Goal: Task Accomplishment & Management: Complete application form

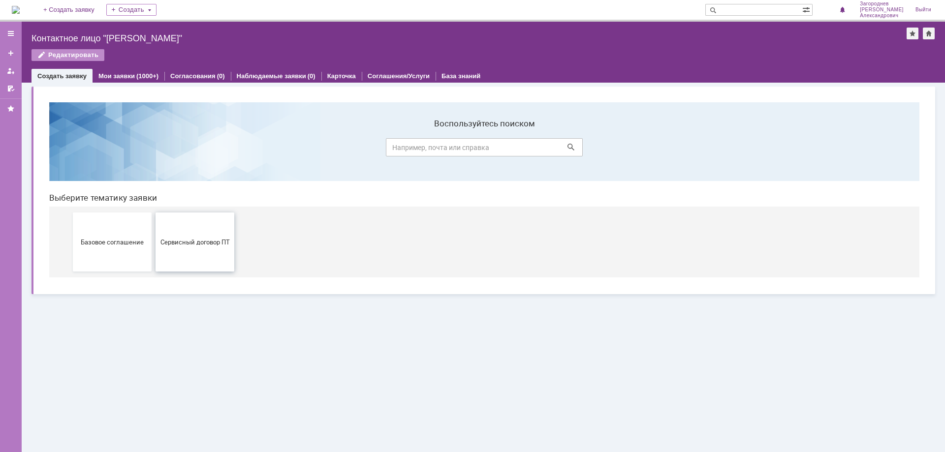
click at [200, 244] on span "Сервисный договор ПТ" at bounding box center [194, 241] width 73 height 7
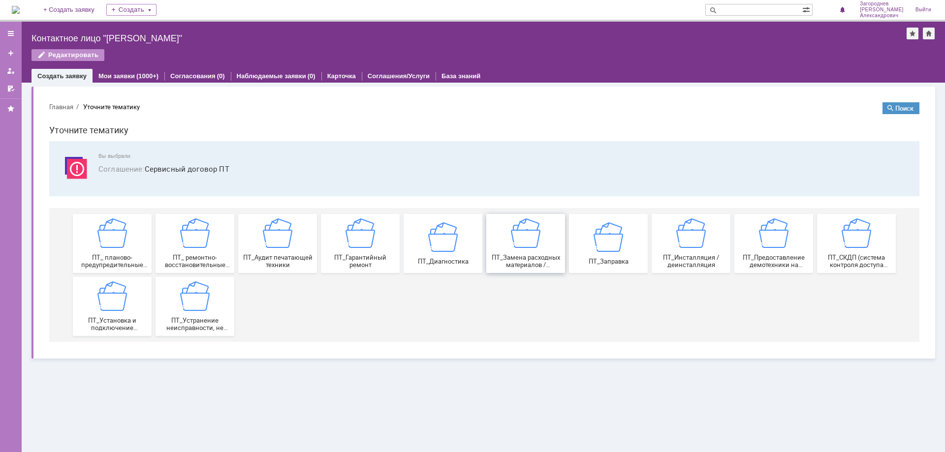
click at [544, 249] on div "ПТ_Замена расходных материалов / ресурсных деталей" at bounding box center [525, 244] width 73 height 50
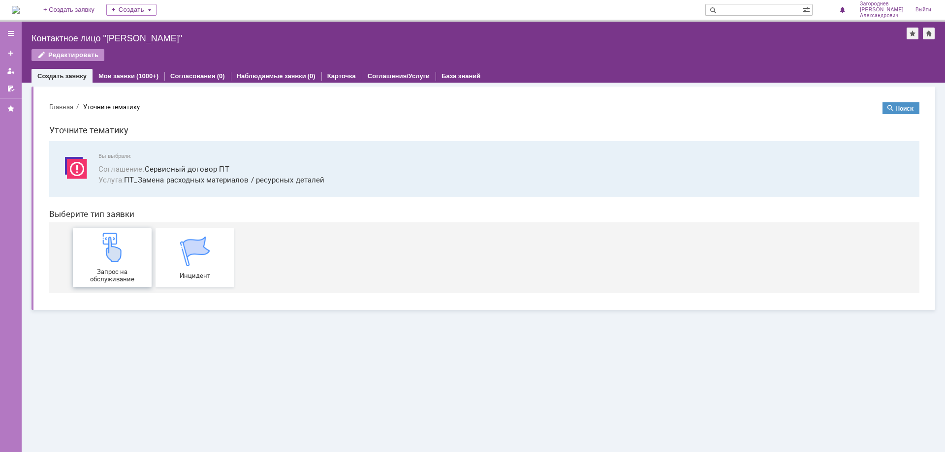
click at [100, 261] on img at bounding box center [112, 248] width 30 height 30
click at [100, 8] on link "+ Создать заявку" at bounding box center [68, 10] width 63 height 20
click at [125, 266] on div "Запрос на обслуживание" at bounding box center [112, 258] width 73 height 50
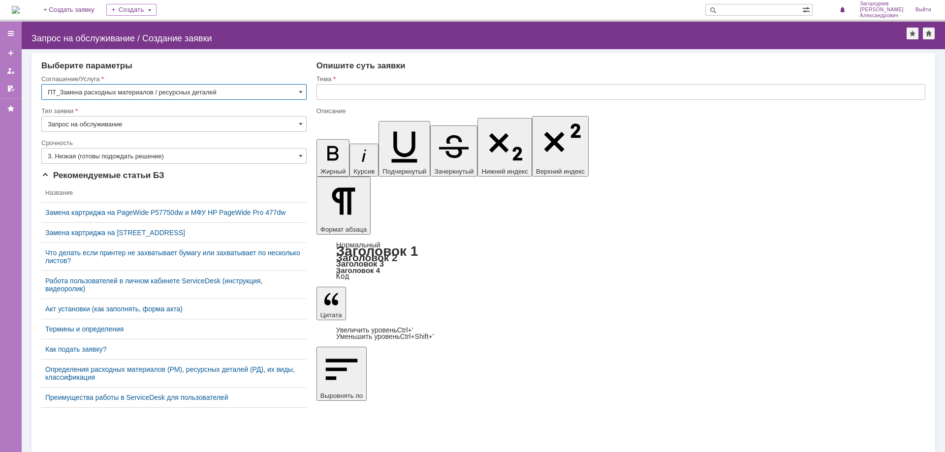
click at [379, 88] on input "text" at bounding box center [620, 92] width 609 height 16
type input "замена картриджа"
click at [362, 92] on input "text" at bounding box center [620, 92] width 609 height 16
type input "замена картриджа"
